Goal: Find contact information: Find contact information

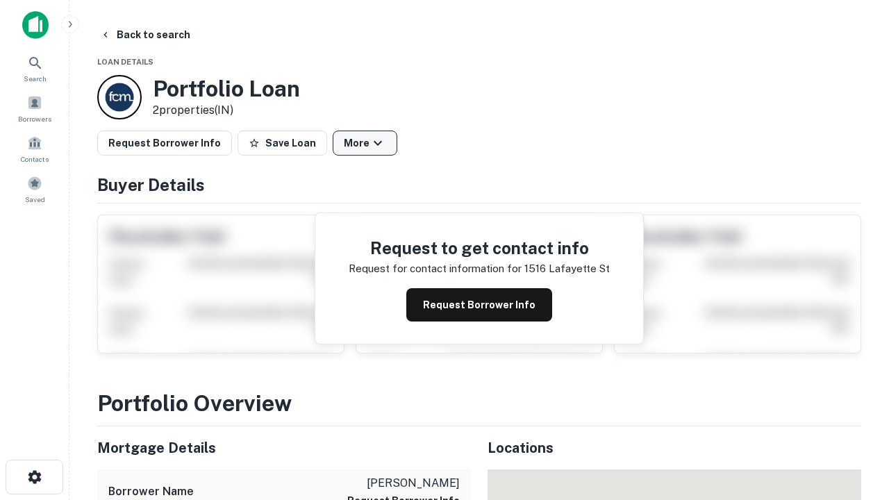
click at [365, 143] on button "More" at bounding box center [365, 143] width 65 height 25
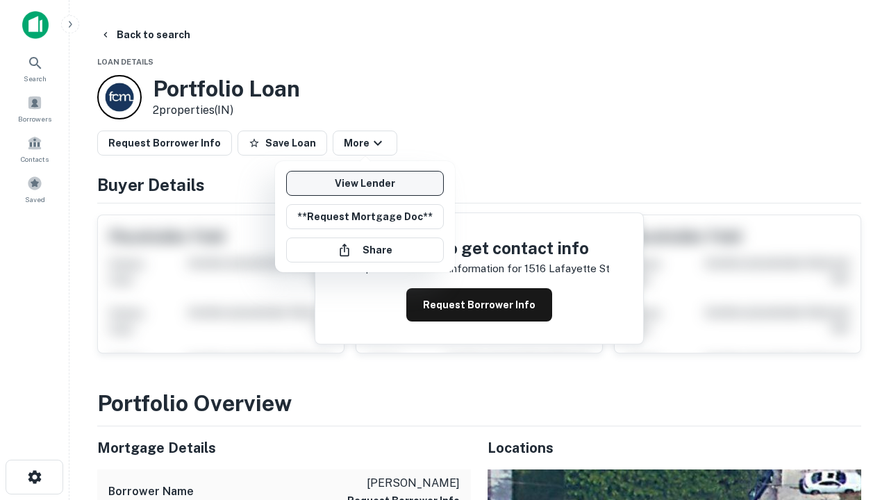
click at [365, 183] on link "View Lender" at bounding box center [365, 183] width 158 height 25
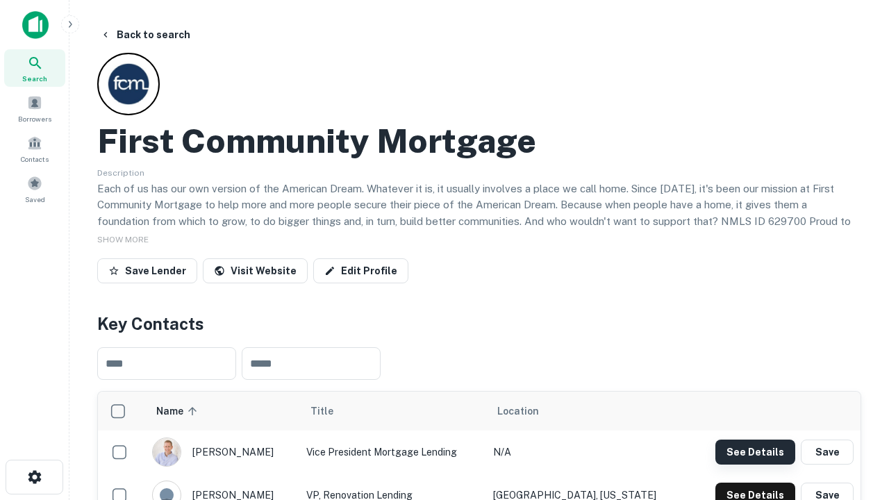
click at [755, 452] on button "See Details" at bounding box center [756, 452] width 80 height 25
click at [34, 477] on icon "button" at bounding box center [34, 477] width 17 height 17
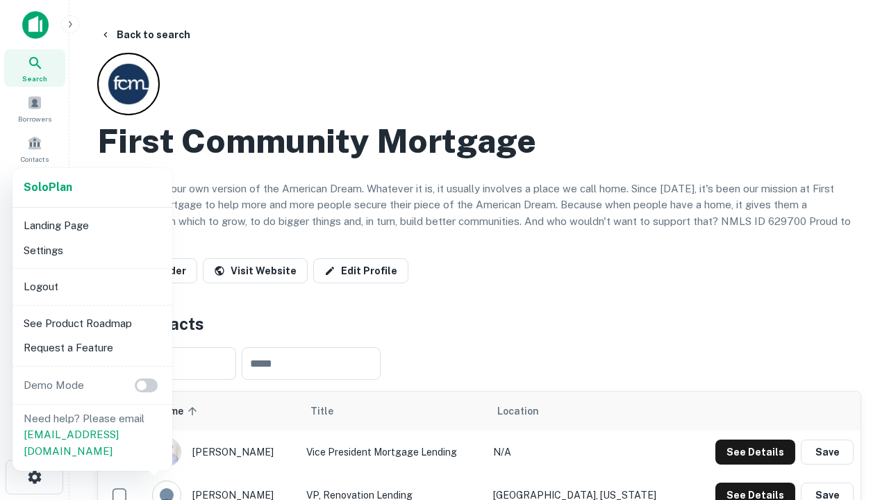
click at [92, 286] on li "Logout" at bounding box center [92, 286] width 149 height 25
